Goal: Navigation & Orientation: Find specific page/section

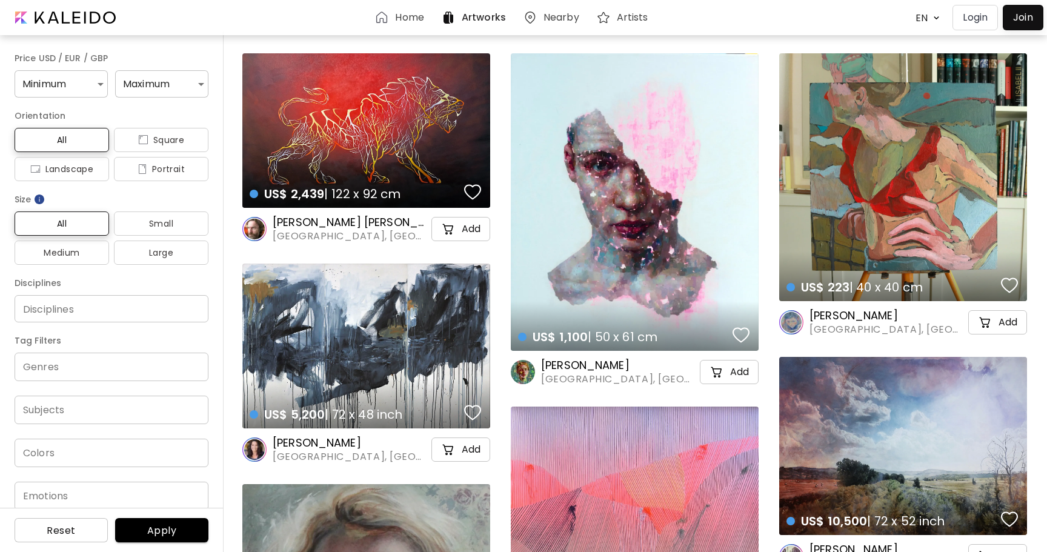
click at [404, 13] on h6 "Home" at bounding box center [409, 18] width 28 height 10
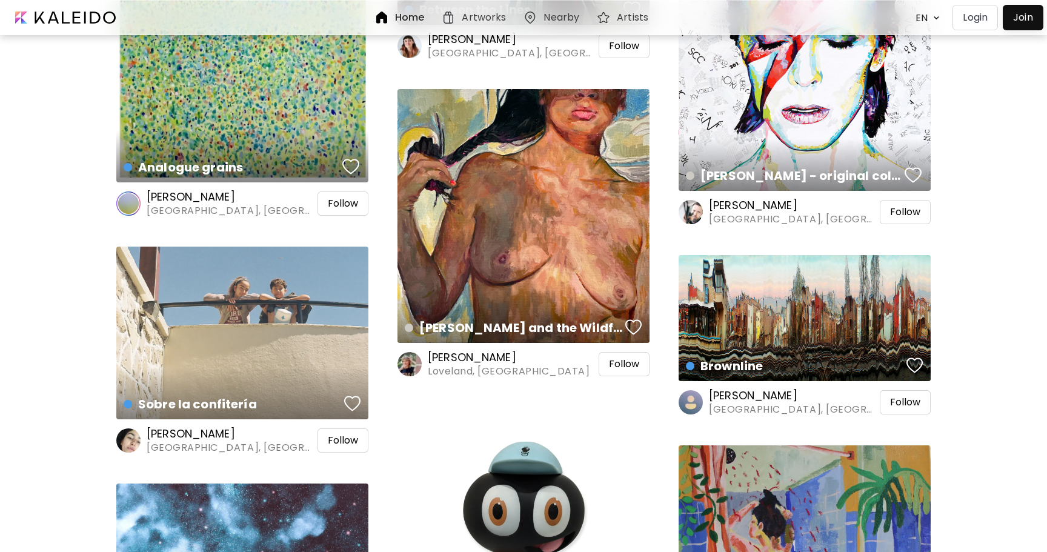
scroll to position [6626, 0]
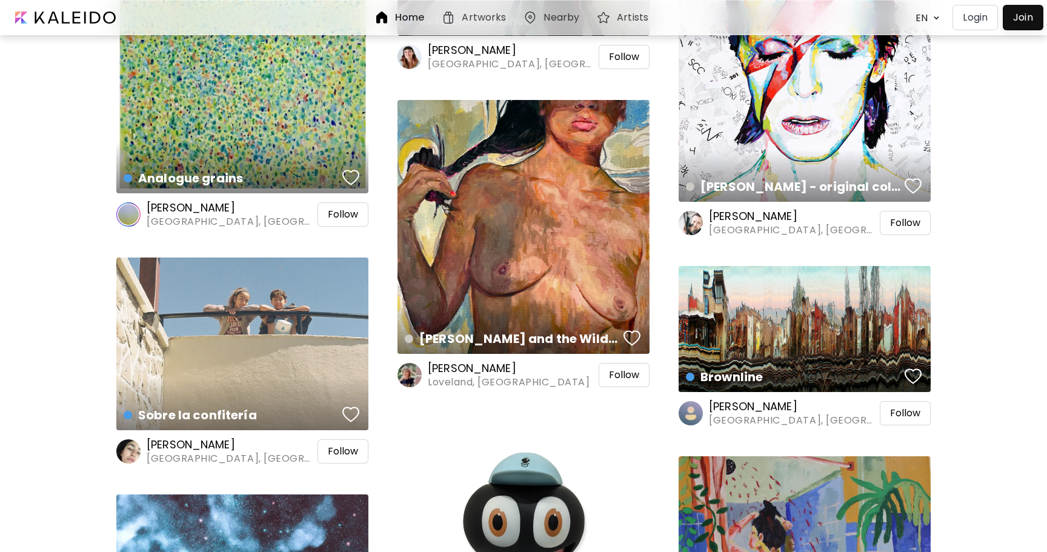
click at [495, 372] on h6 "[PERSON_NAME]" at bounding box center [509, 368] width 162 height 15
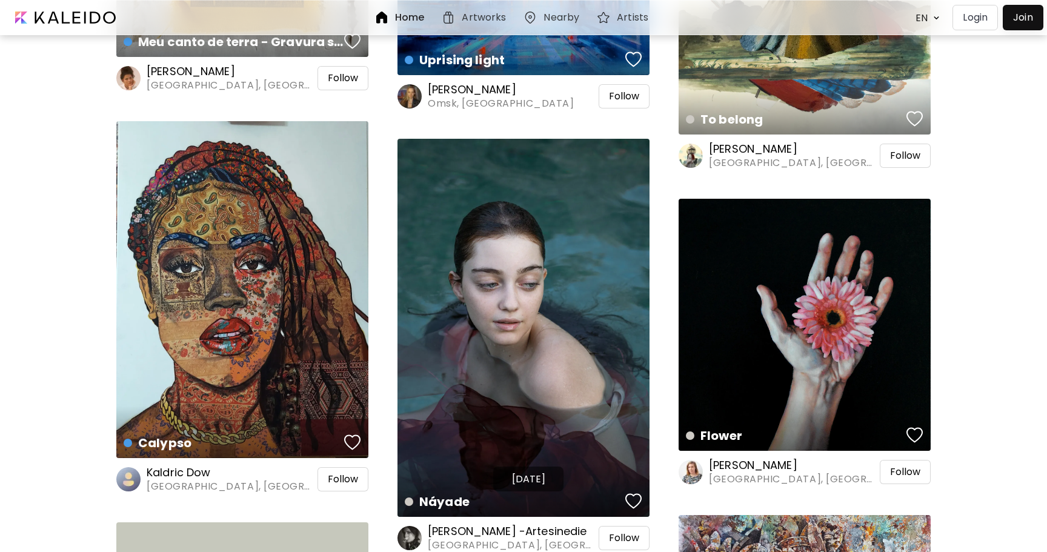
scroll to position [9297, 0]
